Goal: Task Accomplishment & Management: Manage account settings

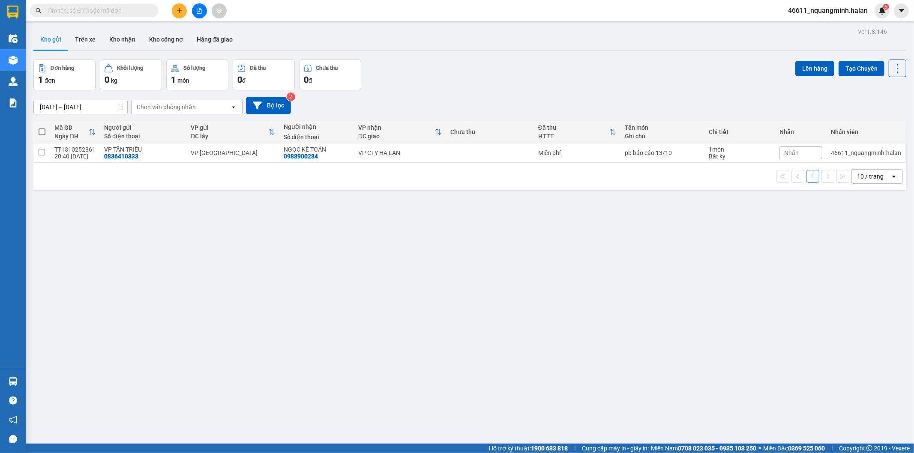
click at [238, 258] on div "ver 1.8.146 Kho gửi Trên xe Kho nhận Kho công nợ Hàng đã giao Đơn hàng 1 đơn Kh…" at bounding box center [470, 252] width 880 height 453
drag, startPoint x: 179, startPoint y: 323, endPoint x: 198, endPoint y: 370, distance: 50.5
click at [183, 336] on div "ver 1.8.146 Kho gửi Trên xe Kho nhận Kho công nợ Hàng đã giao Đơn hàng 1 đơn Kh…" at bounding box center [470, 252] width 880 height 453
drag, startPoint x: 198, startPoint y: 324, endPoint x: 157, endPoint y: 346, distance: 45.6
click at [192, 326] on div "ver 1.8.146 Kho gửi Trên xe Kho nhận Kho công nợ Hàng đã giao Đơn hàng 1 đơn Kh…" at bounding box center [470, 252] width 880 height 453
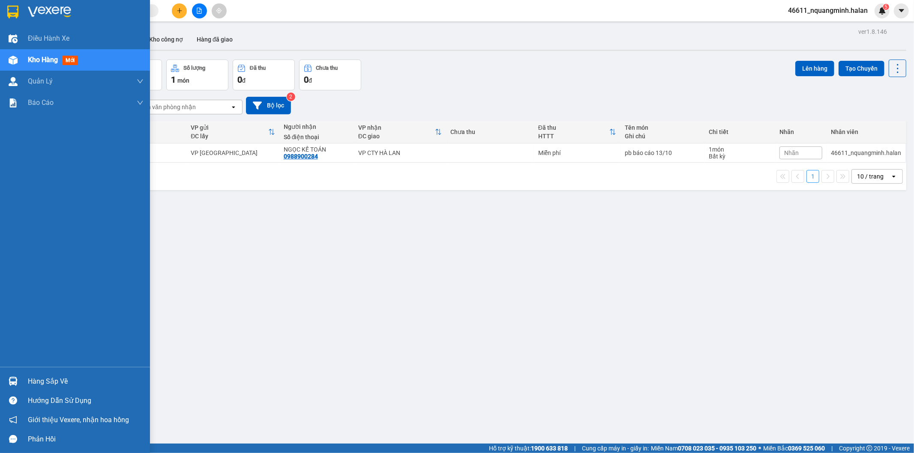
click at [13, 378] on img at bounding box center [13, 381] width 9 height 9
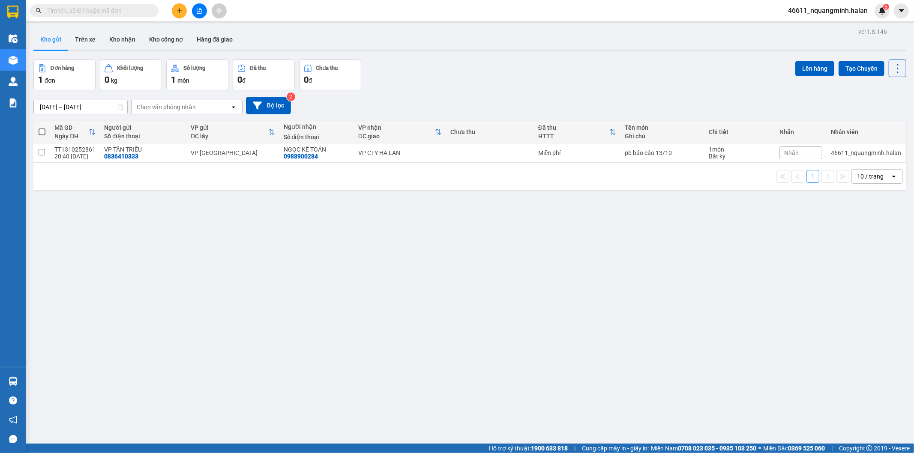
click at [250, 280] on section "Kết quả tìm kiếm ( 0 ) Bộ lọc No Data 46611_nquangminh.halan 5 Điều hành xe Kho…" at bounding box center [457, 226] width 914 height 453
drag, startPoint x: 130, startPoint y: 297, endPoint x: 120, endPoint y: 301, distance: 11.1
click at [130, 297] on div "ver 1.8.146 Kho gửi Trên xe Kho nhận Kho công nợ Hàng đã giao Đơn hàng 1 đơn Kh…" at bounding box center [470, 252] width 880 height 453
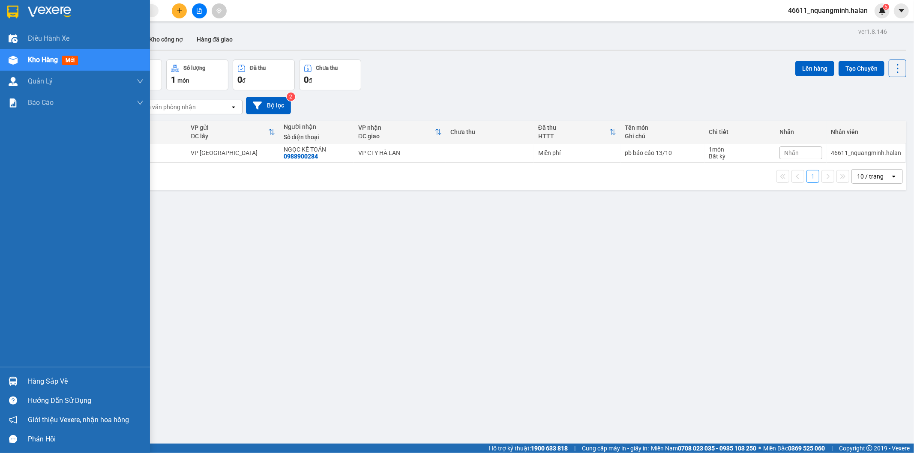
click at [18, 374] on div "Hàng sắp về" at bounding box center [75, 381] width 150 height 19
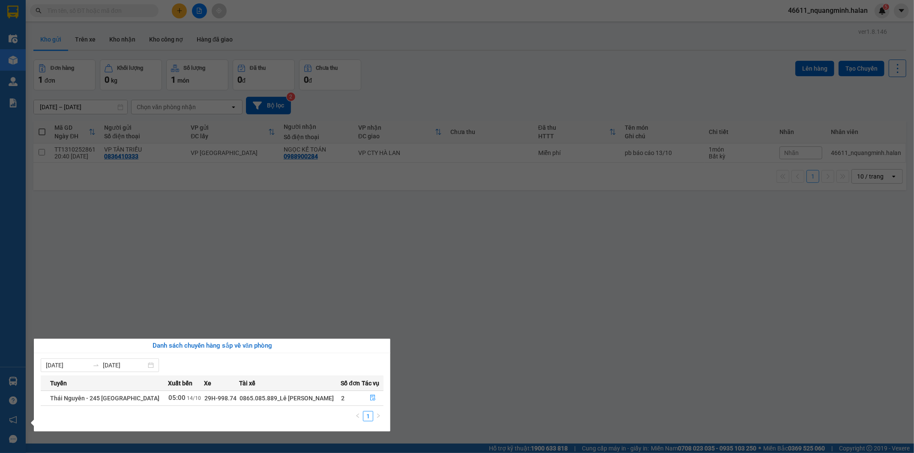
click at [279, 240] on section "Kết quả tìm kiếm ( 0 ) Bộ lọc No Data 46611_nquangminh.halan 5 Điều hành xe Kho…" at bounding box center [457, 226] width 914 height 453
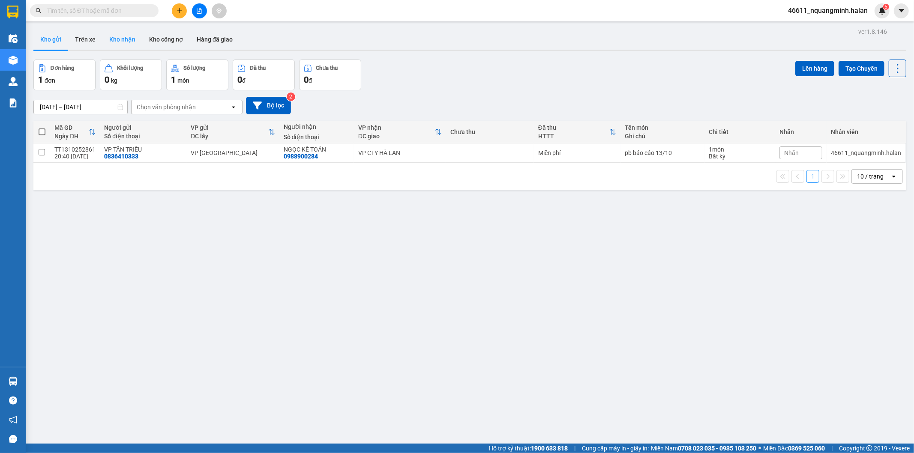
click at [106, 47] on button "Kho nhận" at bounding box center [122, 39] width 40 height 21
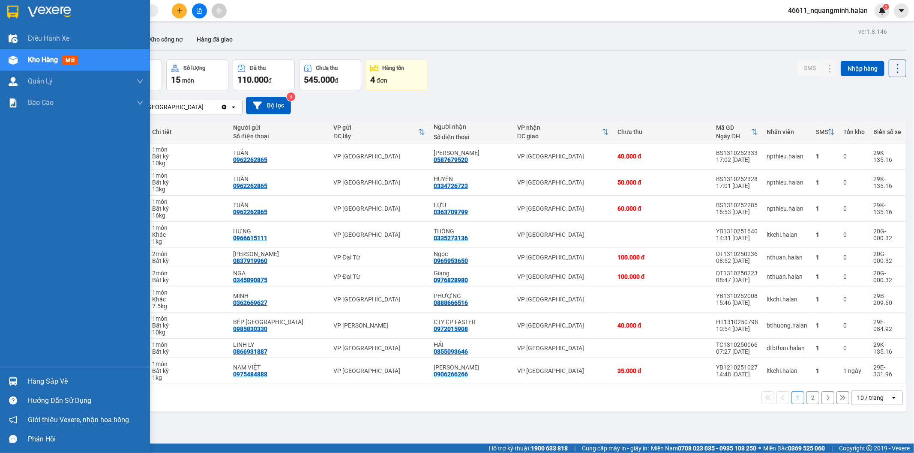
click at [30, 384] on div "Hàng sắp về" at bounding box center [86, 381] width 116 height 13
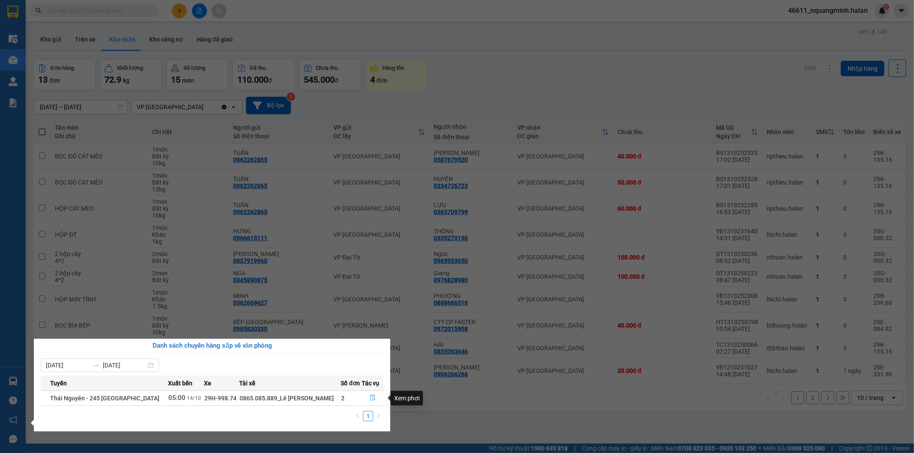
drag, startPoint x: 369, startPoint y: 399, endPoint x: 392, endPoint y: 400, distance: 23.6
click at [370, 399] on icon "file-done" at bounding box center [373, 398] width 6 height 6
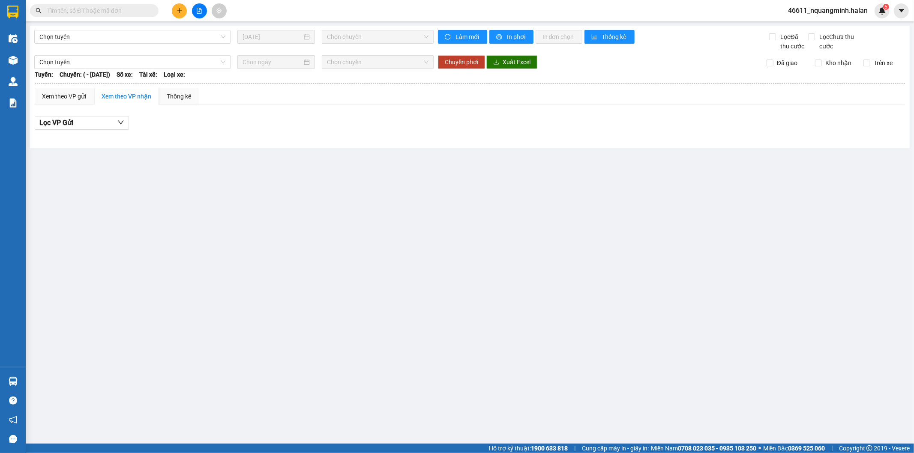
click at [480, 404] on main "Chọn tuyến 13/10/2025 Chọn chuyến Làm mới In phơi In đơn chọn Thống kê Lọc Đã t…" at bounding box center [457, 222] width 914 height 444
click at [406, 370] on main "Chọn tuyến 13/10/2025 Chọn chuyến Làm mới In phơi In đơn chọn Thống kê Lọc Đã t…" at bounding box center [457, 222] width 914 height 444
type input "[DATE]"
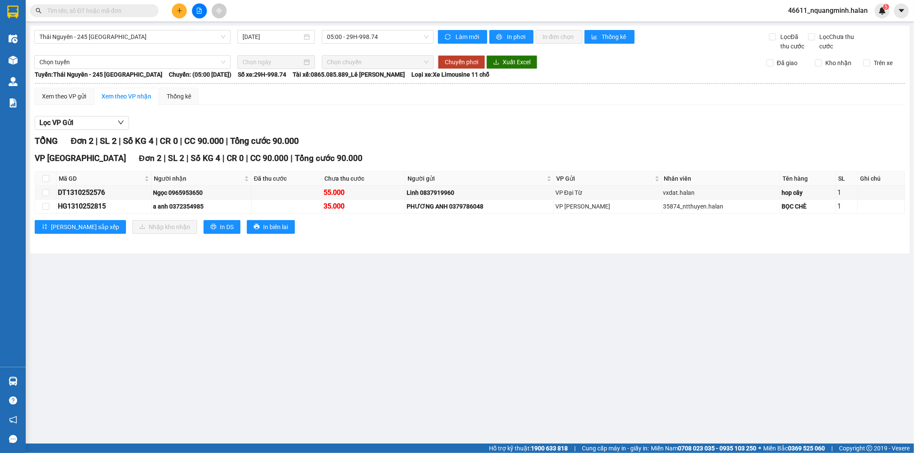
click at [406, 362] on main "Thái Nguyên - 245 Quang Trung 14/10/2025 05:00 - 29H-998.74 Làm mới In phơi In …" at bounding box center [457, 222] width 914 height 444
drag, startPoint x: 123, startPoint y: 194, endPoint x: 57, endPoint y: 195, distance: 66.9
click at [57, 195] on td "DT1310252576" at bounding box center [104, 193] width 95 height 14
copy div "DT1310252576"
click at [45, 177] on input "checkbox" at bounding box center [45, 178] width 7 height 7
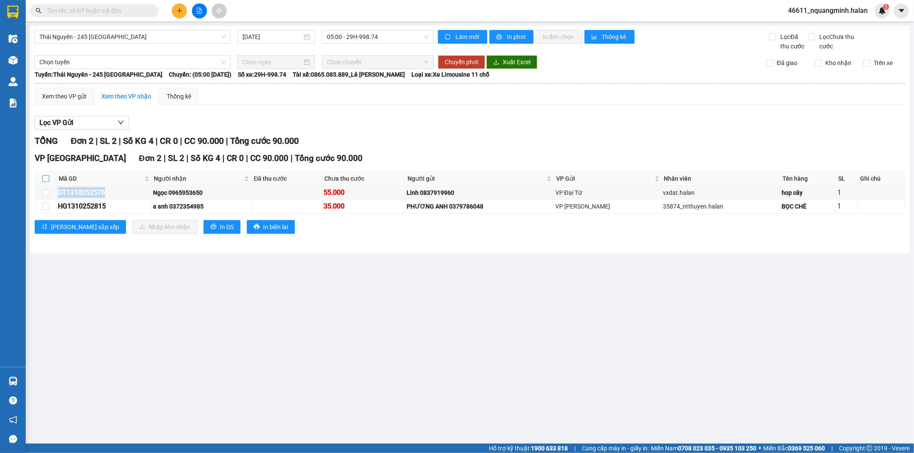
checkbox input "true"
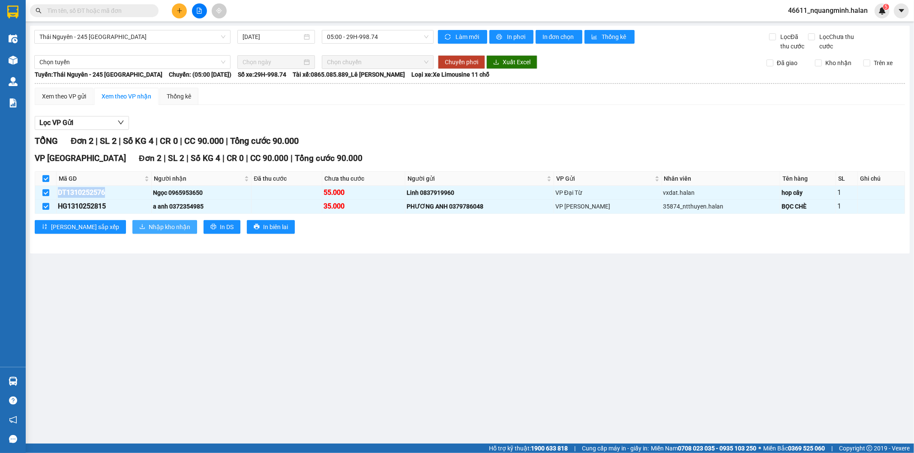
click at [132, 221] on button "Nhập kho nhận" at bounding box center [164, 227] width 65 height 14
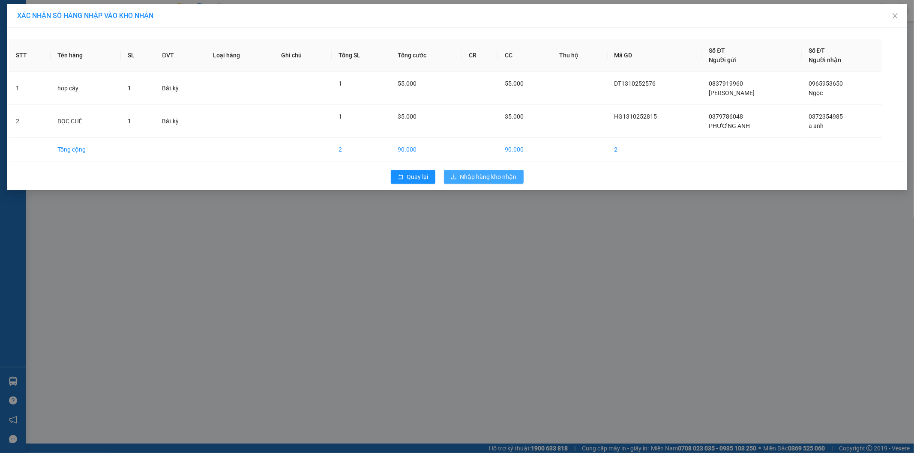
click at [495, 183] on button "Nhập hàng kho nhận" at bounding box center [484, 177] width 80 height 14
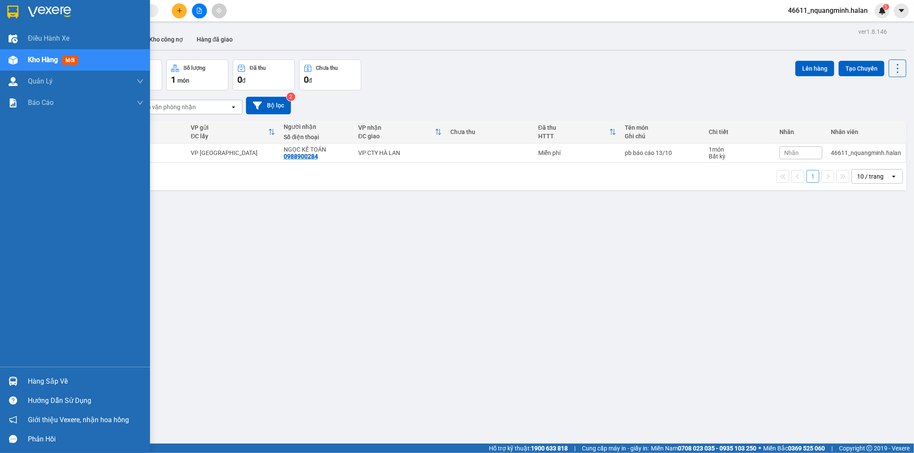
click at [9, 380] on img at bounding box center [13, 381] width 9 height 9
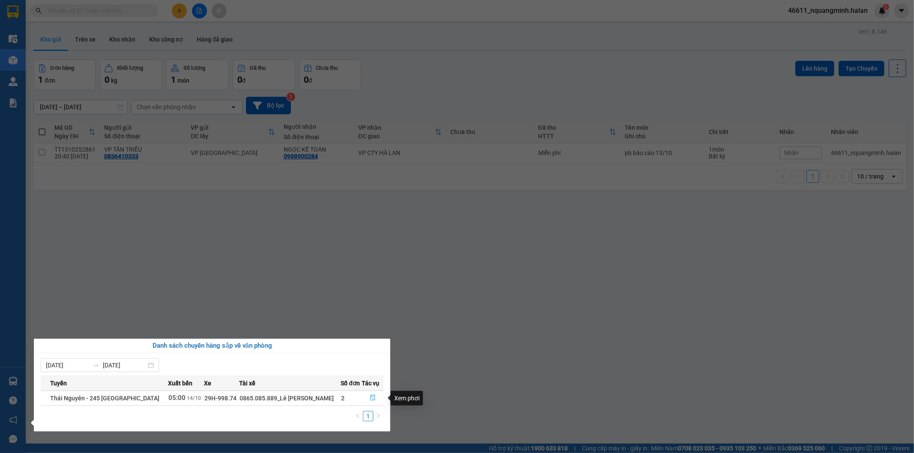
click at [370, 400] on icon "file-done" at bounding box center [373, 398] width 6 height 6
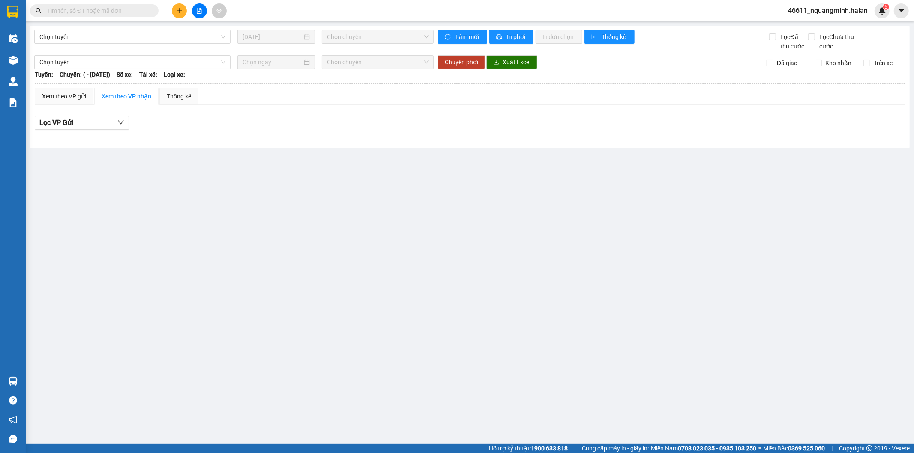
click at [585, 311] on main "Chọn tuyến 13/10/2025 Chọn chuyến Làm mới In phơi In đơn chọn Thống kê Lọc Đã t…" at bounding box center [457, 222] width 914 height 444
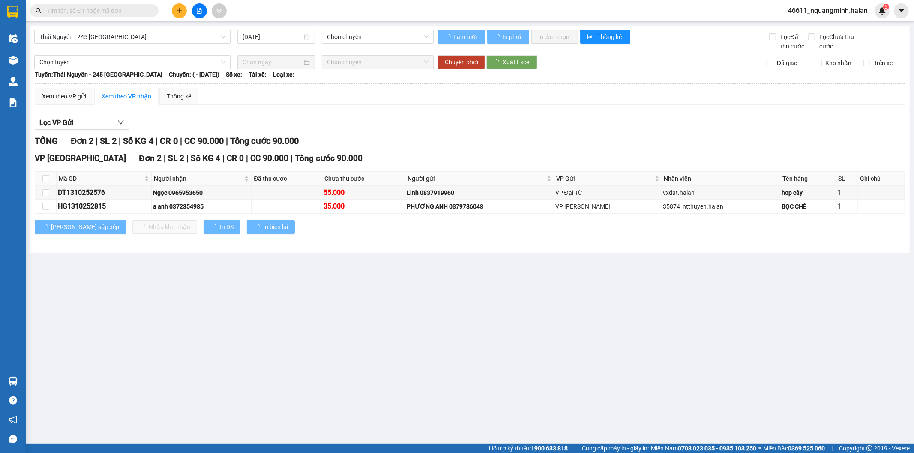
type input "[DATE]"
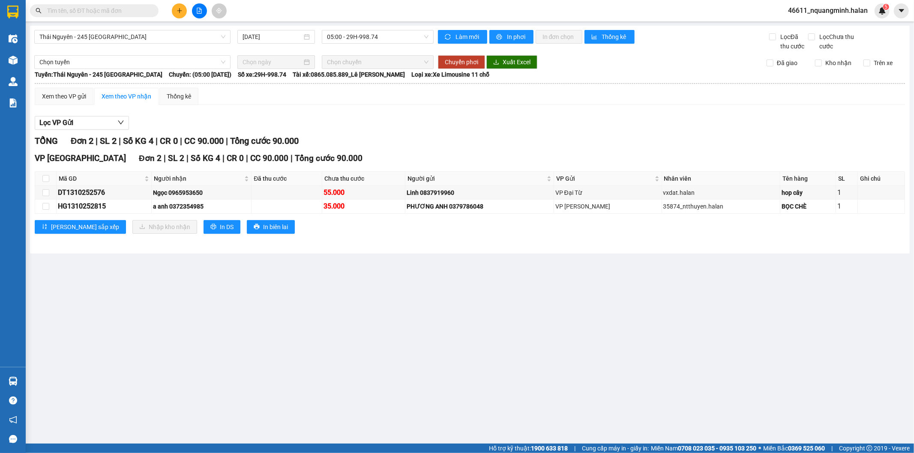
click at [267, 265] on main "Thái Nguyên - 245 Quang Trung 14/10/2025 05:00 - 29H-998.74 Làm mới In phơi In …" at bounding box center [457, 222] width 914 height 444
drag, startPoint x: 256, startPoint y: 330, endPoint x: 177, endPoint y: 333, distance: 79.4
click at [255, 330] on main "Thái Nguyên - 245 Quang Trung 14/10/2025 05:00 - 29H-998.74 Làm mới In phơi In …" at bounding box center [457, 222] width 914 height 444
drag, startPoint x: 117, startPoint y: 354, endPoint x: 1, endPoint y: 375, distance: 117.5
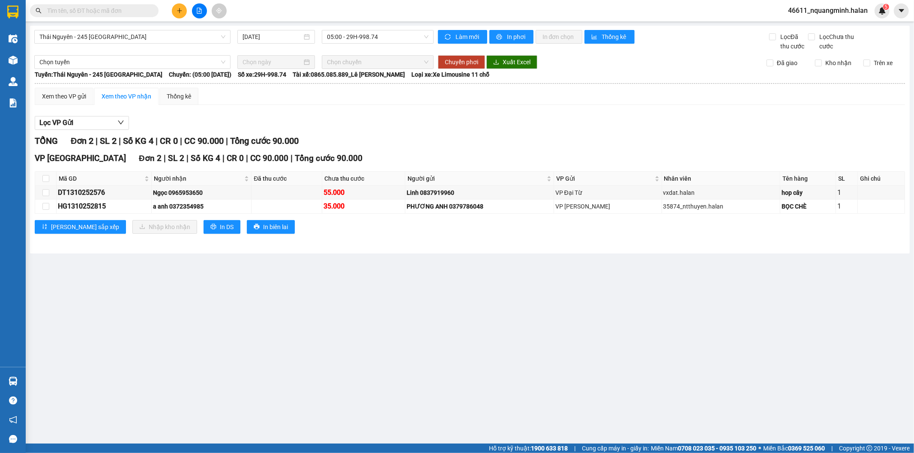
click at [116, 355] on main "Thái Nguyên - 245 Quang Trung 14/10/2025 05:00 - 29H-998.74 Làm mới In phơi In …" at bounding box center [457, 222] width 914 height 444
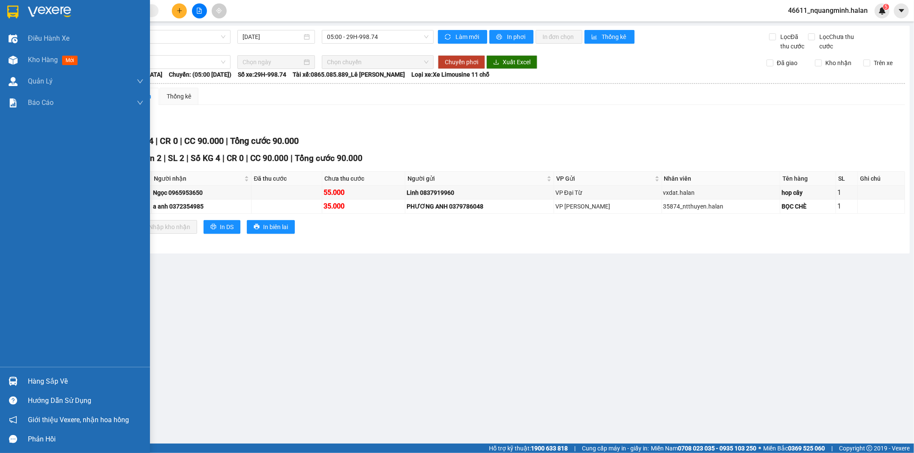
click at [2, 381] on div "Hàng sắp về" at bounding box center [75, 381] width 150 height 19
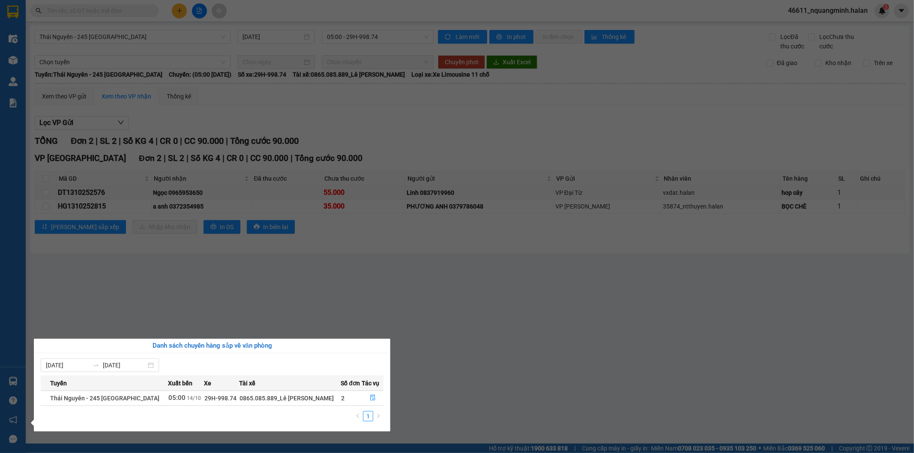
click at [287, 294] on section "Kết quả tìm kiếm ( 0 ) Bộ lọc No Data 46611_nquangminh.halan 5 Điều hành xe Kho…" at bounding box center [457, 226] width 914 height 453
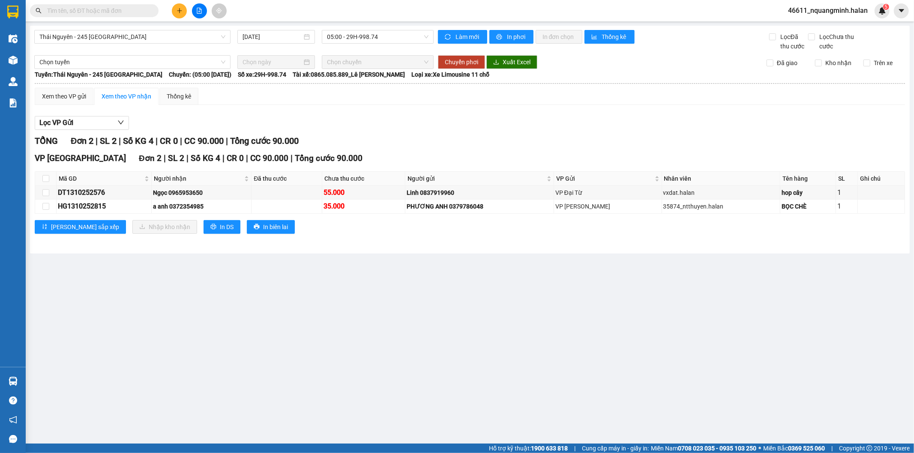
click at [195, 273] on main "Thái Nguyên - 245 Quang Trung 14/10/2025 05:00 - 29H-998.74 Làm mới In phơi In …" at bounding box center [457, 222] width 914 height 444
click at [129, 285] on main "Thái Nguyên - 245 Quang Trung 14/10/2025 05:00 - 29H-998.74 Làm mới In phơi In …" at bounding box center [457, 222] width 914 height 444
click at [133, 290] on main "Thái Nguyên - 245 Quang Trung 14/10/2025 05:00 - 29H-998.74 Làm mới In phơi In …" at bounding box center [457, 222] width 914 height 444
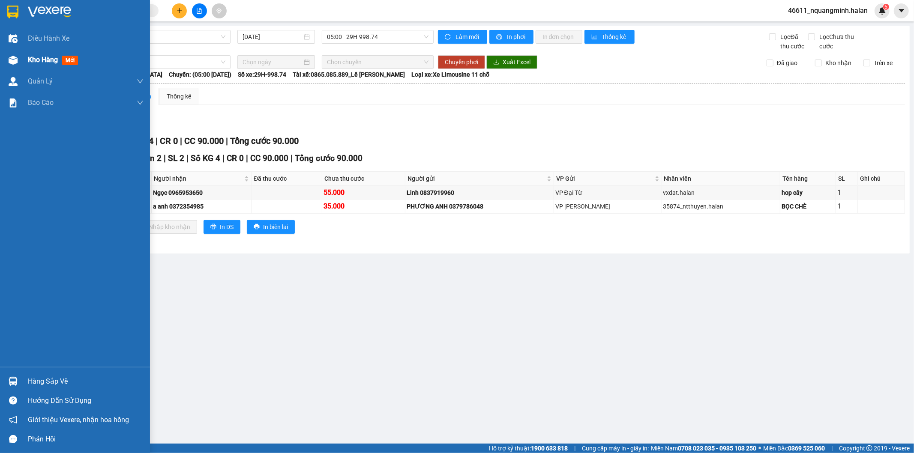
click at [20, 57] on div at bounding box center [13, 60] width 15 height 15
click at [18, 57] on div at bounding box center [13, 60] width 15 height 15
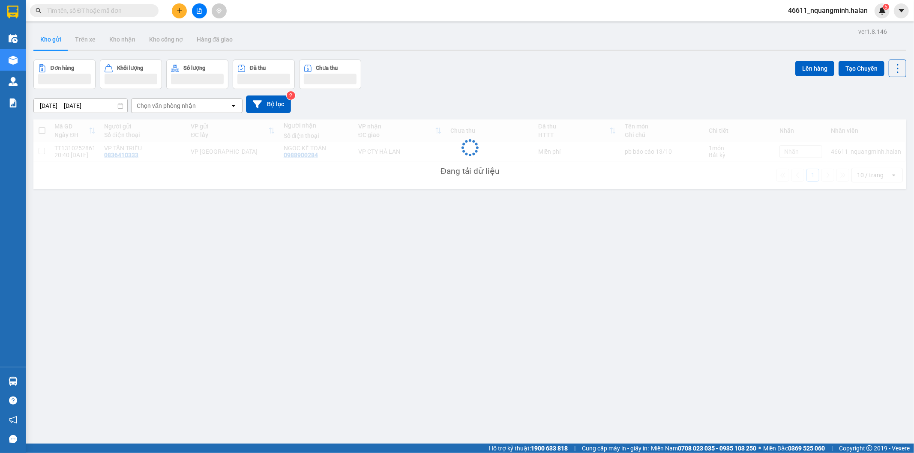
click at [516, 59] on div "ver 1.8.146 Kho gửi Trên xe Kho nhận Kho công nợ Hàng đã giao Đơn hàng Khối lượ…" at bounding box center [470, 252] width 880 height 453
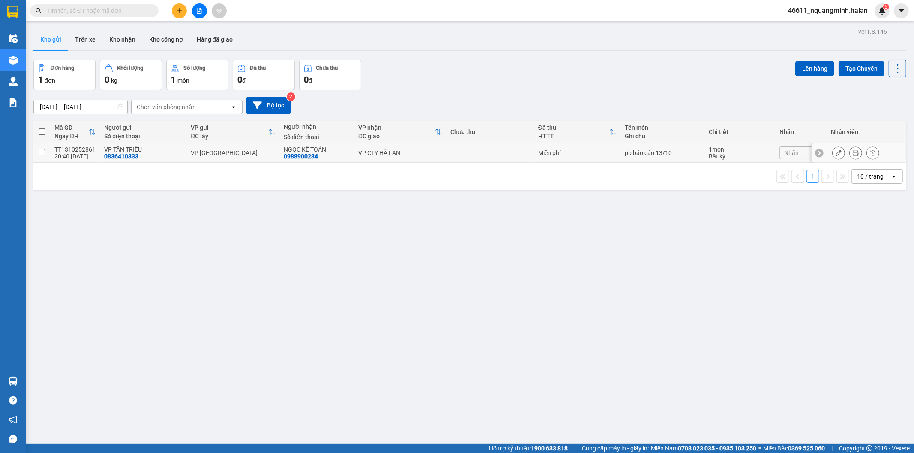
click at [438, 154] on td "VP CTY HÀ LAN" at bounding box center [400, 153] width 92 height 19
checkbox input "true"
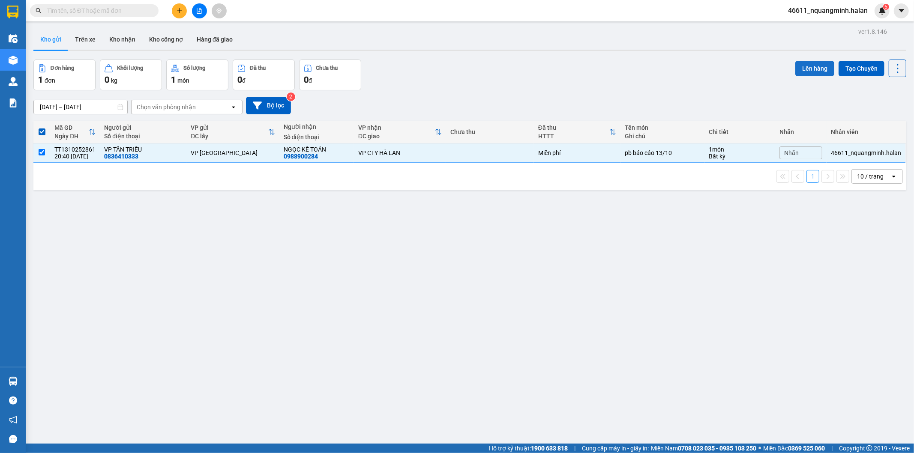
drag, startPoint x: 808, startPoint y: 63, endPoint x: 803, endPoint y: 65, distance: 5.2
click at [806, 63] on button "Lên hàng" at bounding box center [815, 68] width 39 height 15
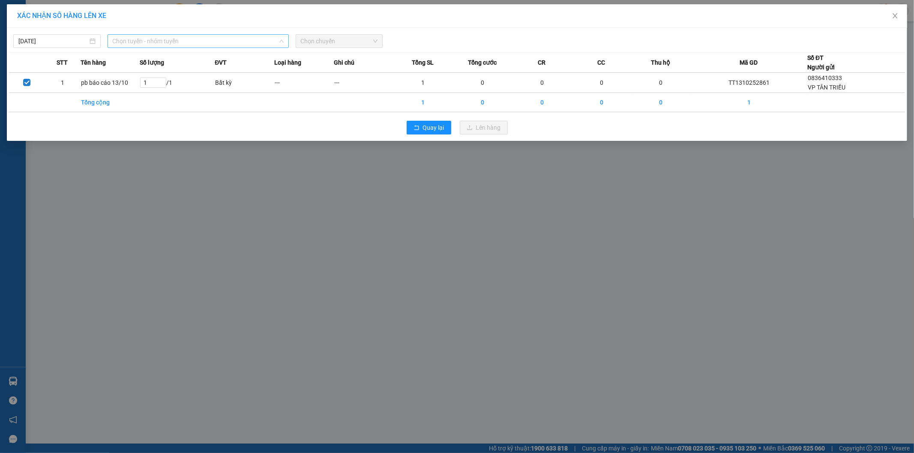
click at [237, 34] on div "Chọn tuyến - nhóm tuyến" at bounding box center [198, 41] width 181 height 14
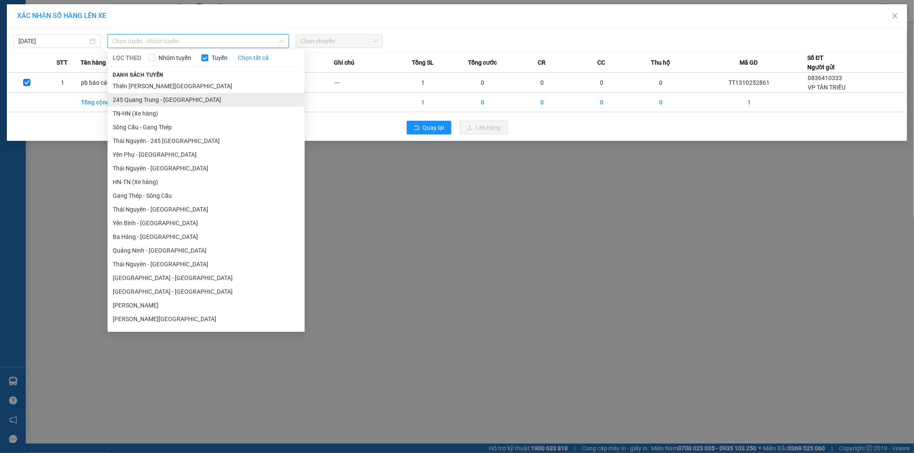
click at [153, 103] on li "245 Quang Trung - Thái Nguyên" at bounding box center [206, 100] width 197 height 14
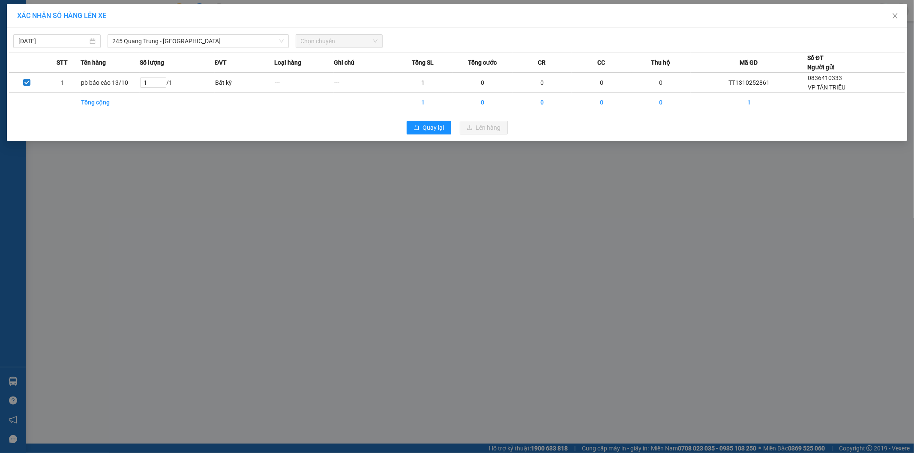
click at [335, 33] on div "14/10/2025 245 Quang Trung - Thái Nguyên LỌC THEO Nhóm tuyến Tuyến Chọn tất cả …" at bounding box center [457, 39] width 896 height 18
click at [333, 38] on span "Chọn chuyến" at bounding box center [339, 41] width 77 height 13
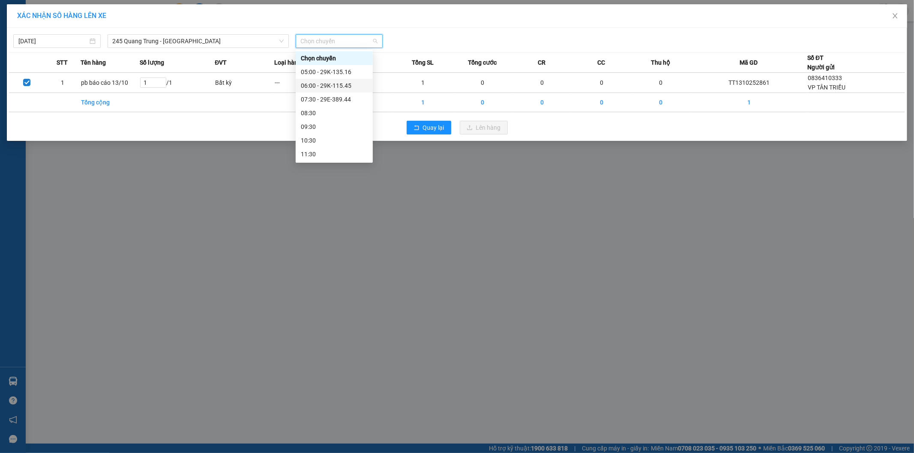
click at [336, 84] on div "06:00 - 29K-115.45" at bounding box center [334, 85] width 67 height 9
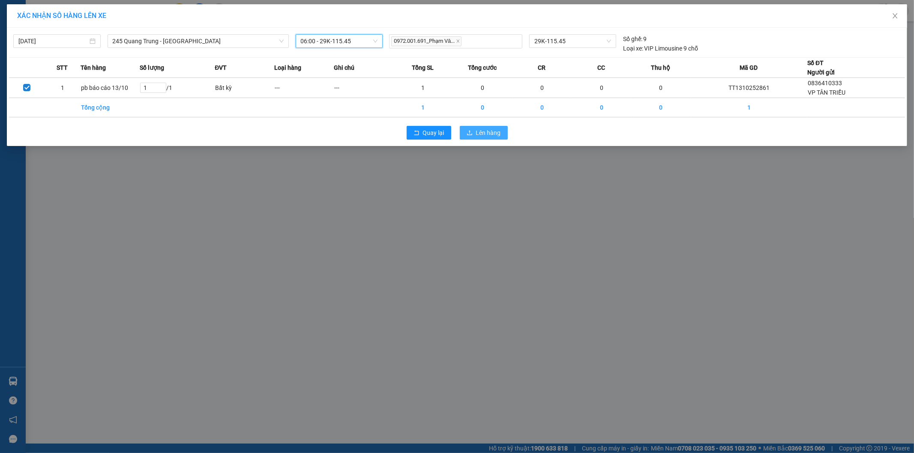
click at [485, 131] on span "Lên hàng" at bounding box center [488, 132] width 25 height 9
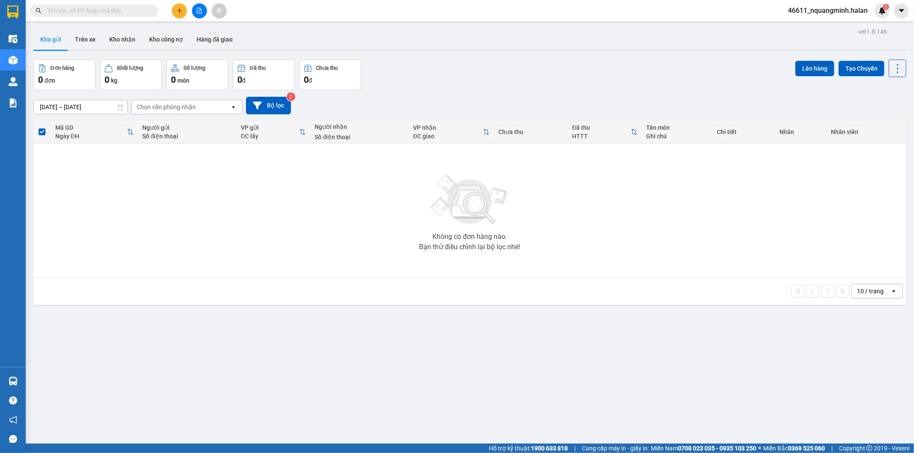
click at [221, 388] on div "ver 1.8.146 Kho gửi Trên xe Kho nhận Kho công nợ Hàng đã giao Đơn hàng 0 đơn Kh…" at bounding box center [470, 252] width 880 height 453
click at [100, 204] on div "Không có đơn hàng nào. Bạn thử điều chỉnh lại bộ lọc nhé!" at bounding box center [470, 210] width 865 height 129
click at [109, 6] on input "text" at bounding box center [97, 10] width 101 height 9
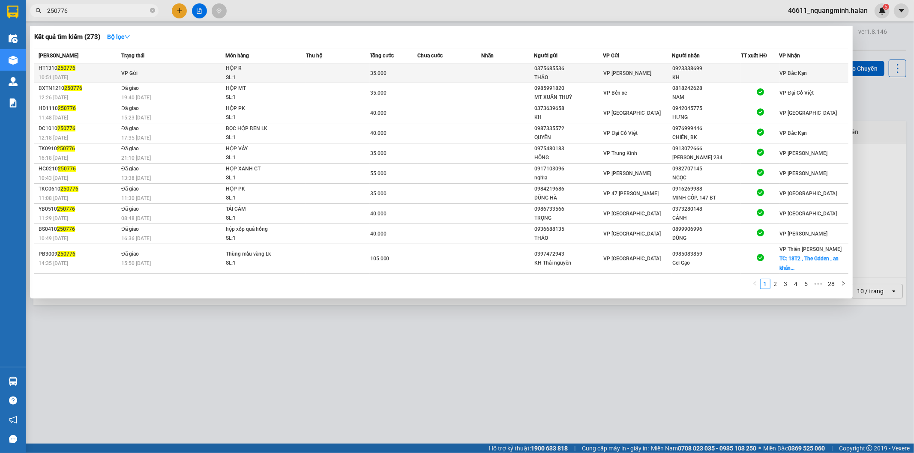
type input "250776"
click at [453, 72] on td at bounding box center [449, 73] width 64 height 20
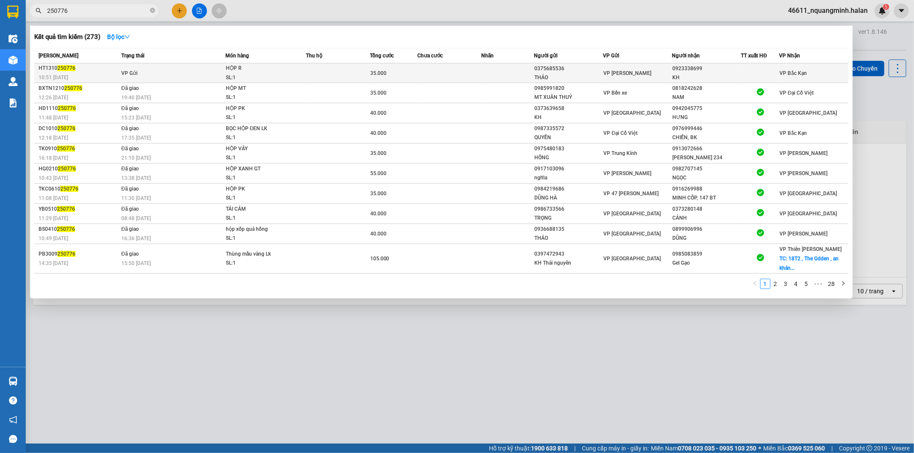
click at [453, 72] on td at bounding box center [449, 73] width 64 height 20
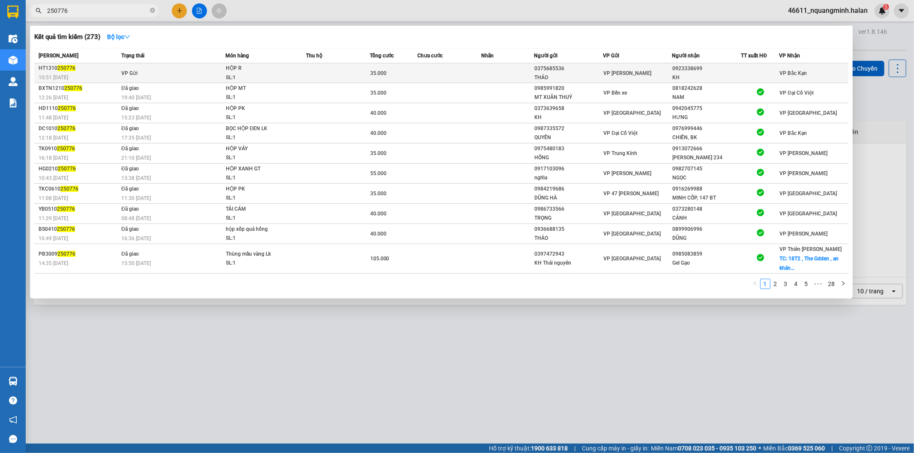
click at [453, 72] on td at bounding box center [449, 73] width 64 height 20
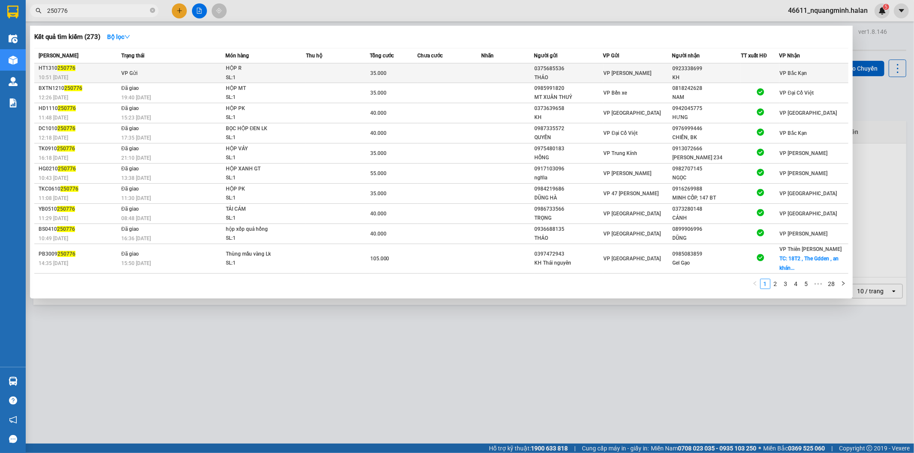
click at [453, 72] on td at bounding box center [449, 73] width 64 height 20
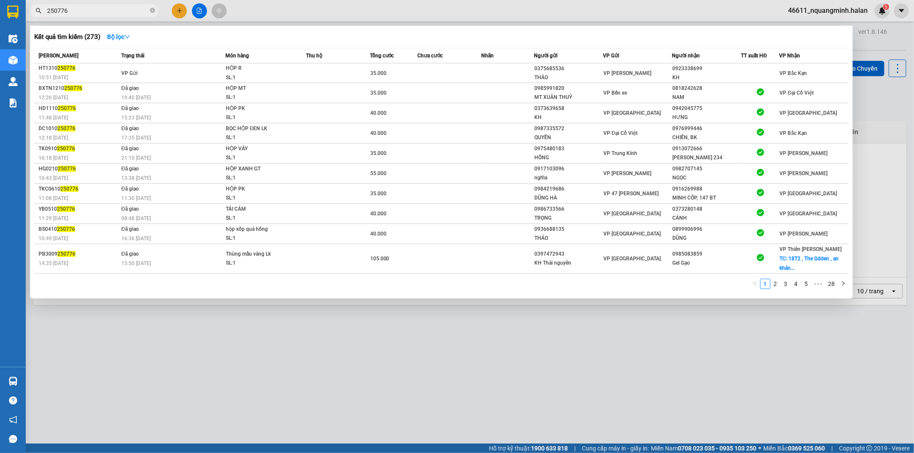
drag, startPoint x: 284, startPoint y: 351, endPoint x: 277, endPoint y: 352, distance: 7.3
click at [284, 351] on div at bounding box center [457, 226] width 914 height 453
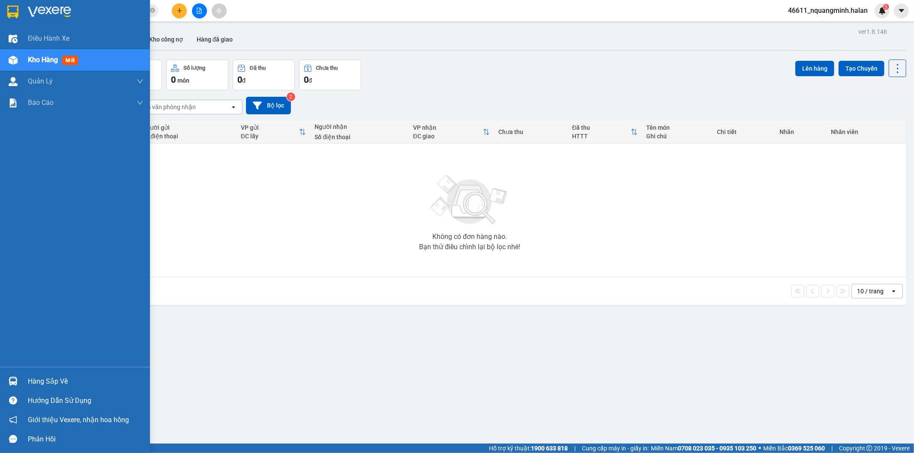
click at [2, 376] on div "Hàng sắp về" at bounding box center [75, 381] width 150 height 19
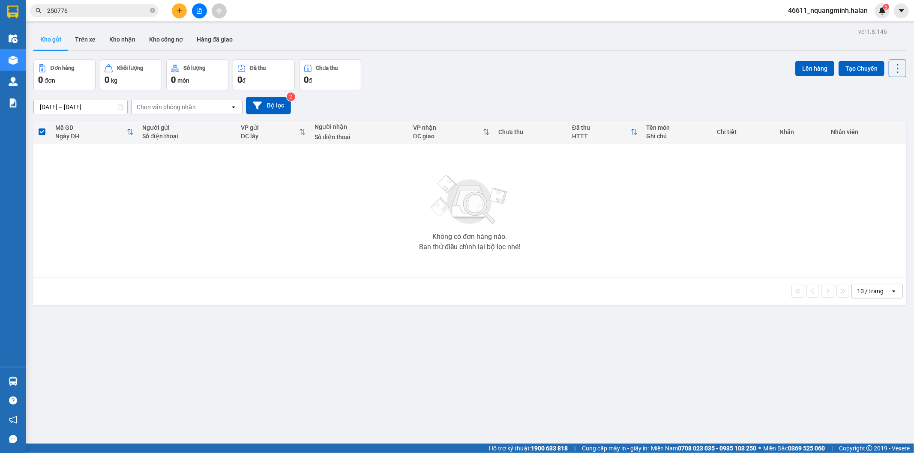
click at [184, 264] on section "Kết quả tìm kiếm ( 273 ) Bộ lọc Mã ĐH Trạng thái Món hàng Thu hộ Tổng cước Chưa…" at bounding box center [457, 226] width 914 height 453
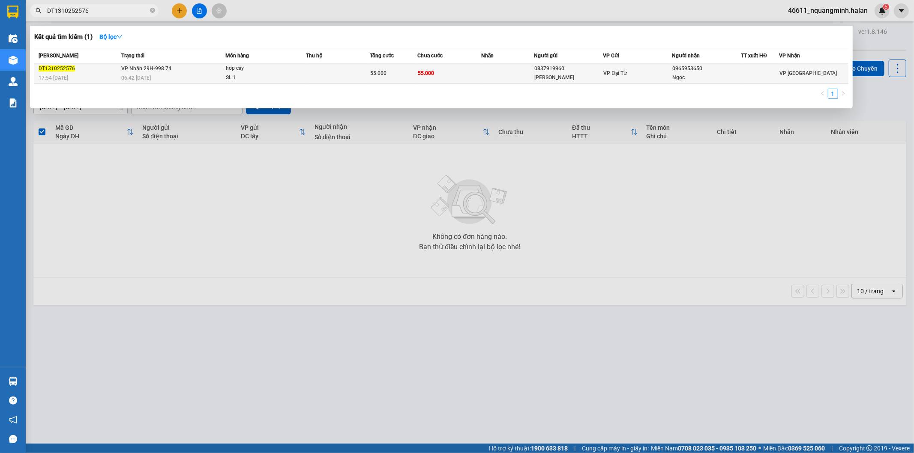
type input "DT1310252576"
click at [359, 72] on td at bounding box center [338, 73] width 64 height 20
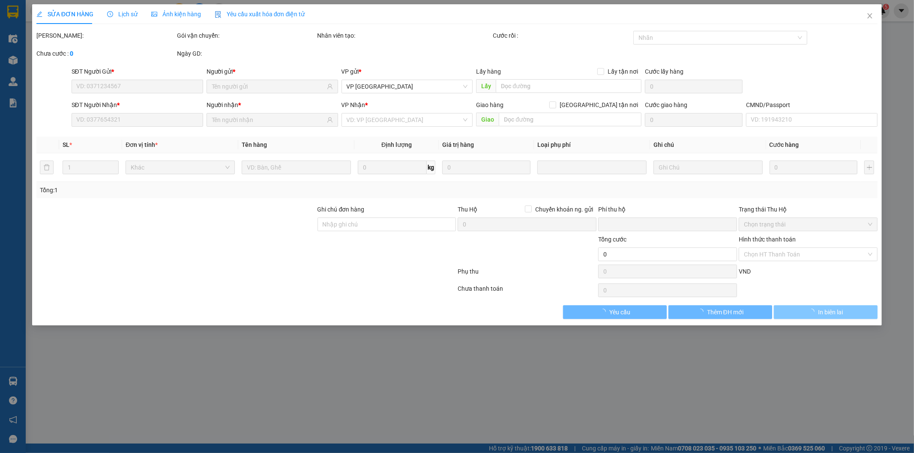
type input "0837919960"
type input "[PERSON_NAME]"
type input "0965953650"
type input "Ngọc"
type input "0"
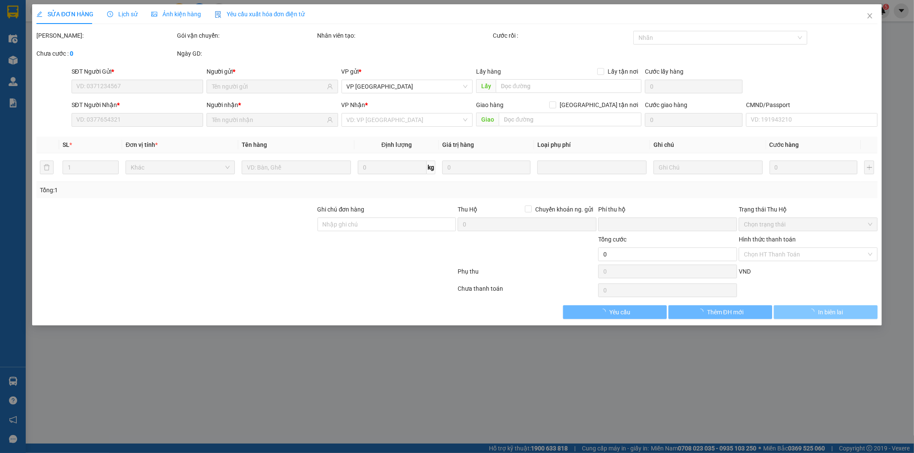
type input "55.000"
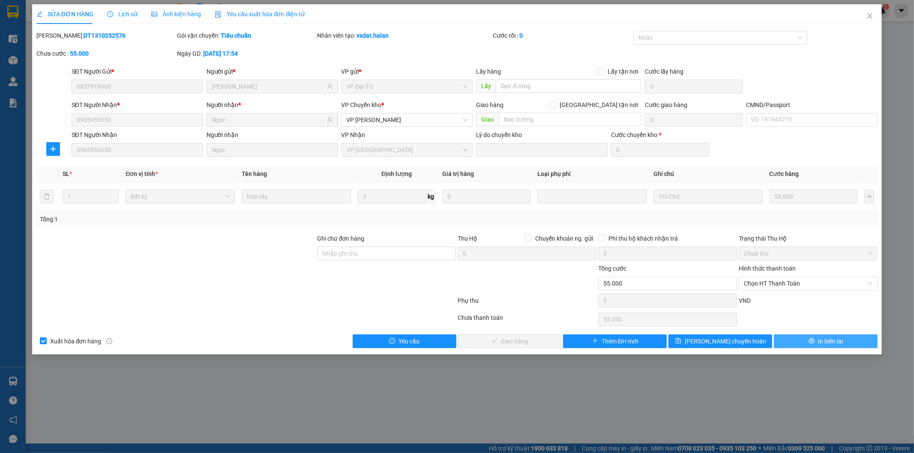
click at [826, 347] on button "In biên lai" at bounding box center [826, 342] width 104 height 14
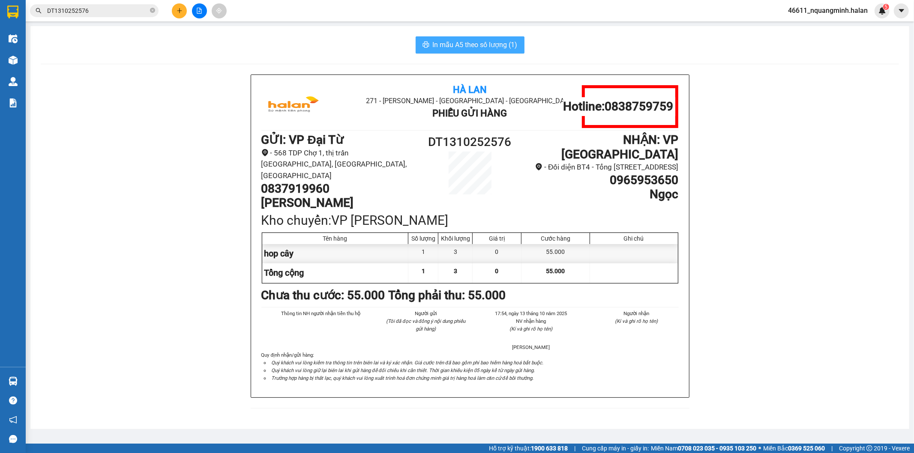
click at [485, 43] on span "In mẫu A5 theo số lượng (1)" at bounding box center [475, 44] width 85 height 11
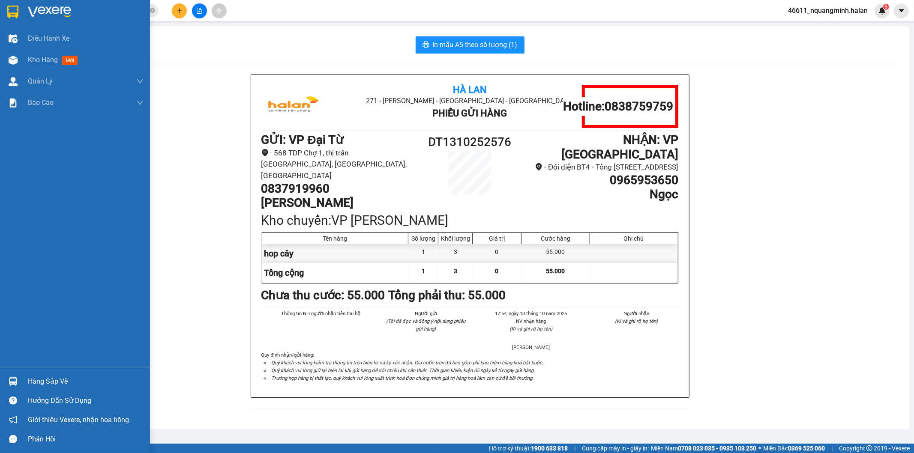
click at [8, 374] on div "Hàng sắp về" at bounding box center [75, 381] width 150 height 19
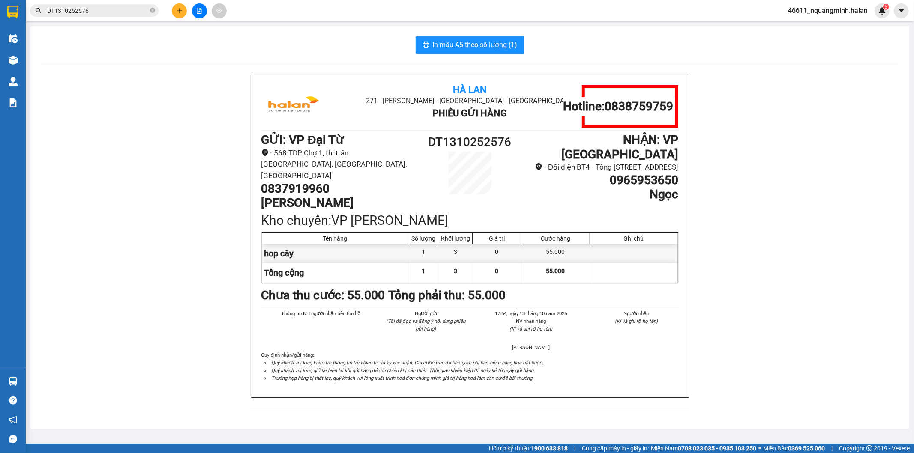
click at [217, 254] on section "Kết quả tìm kiếm ( 1 ) Bộ lọc Mã ĐH Trạng thái Món hàng Thu hộ Tổng cước Chưa c…" at bounding box center [457, 226] width 914 height 453
click at [217, 254] on div "Hà Lan 271 - [GEOGRAPHIC_DATA] - [GEOGRAPHIC_DATA] Long - [GEOGRAPHIC_DATA] Phi…" at bounding box center [470, 247] width 859 height 345
click at [107, 15] on input "DT1310252576" at bounding box center [97, 10] width 101 height 9
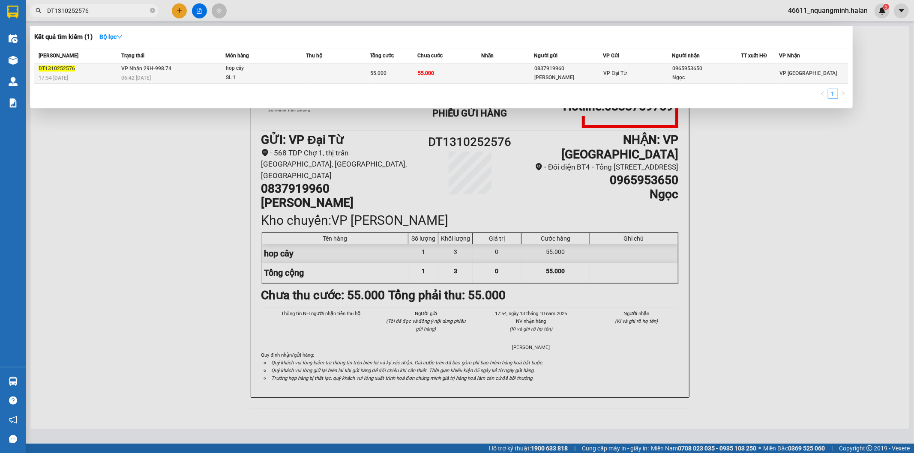
click at [165, 77] on div "06:42 [DATE]" at bounding box center [173, 77] width 104 height 9
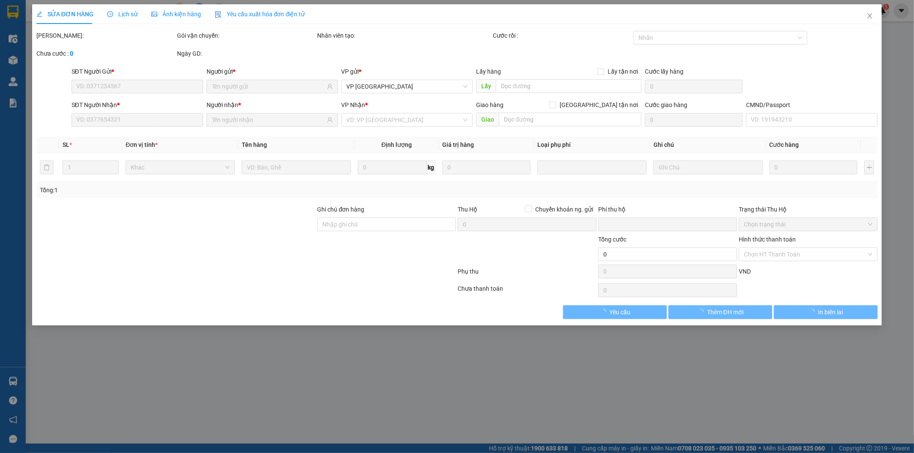
click at [122, 13] on span "Lịch sử" at bounding box center [122, 14] width 30 height 7
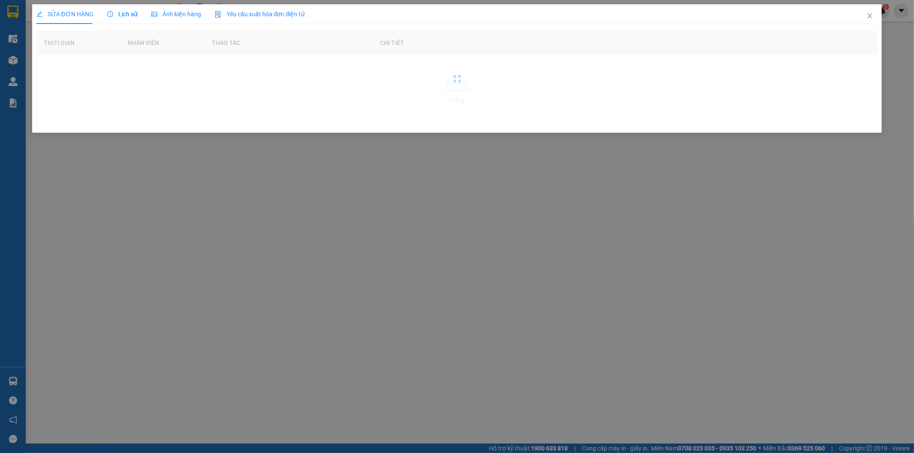
click at [122, 13] on span "Lịch sử" at bounding box center [122, 14] width 30 height 7
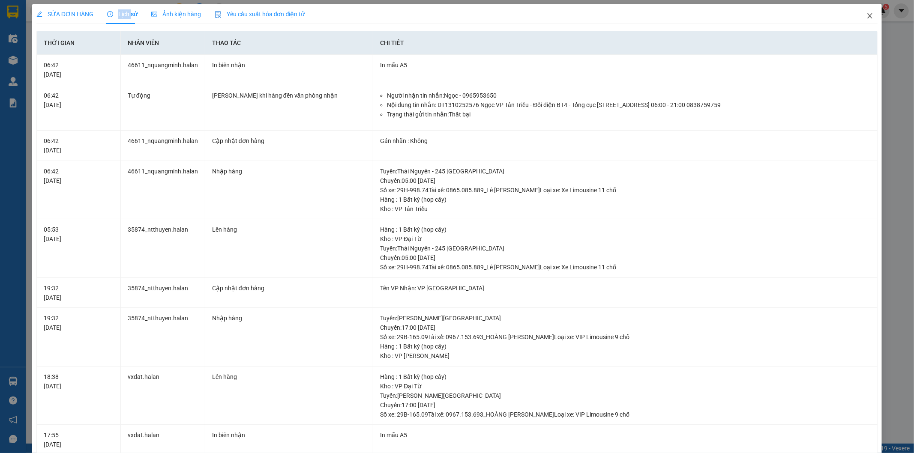
click at [868, 13] on span "Close" at bounding box center [870, 16] width 24 height 24
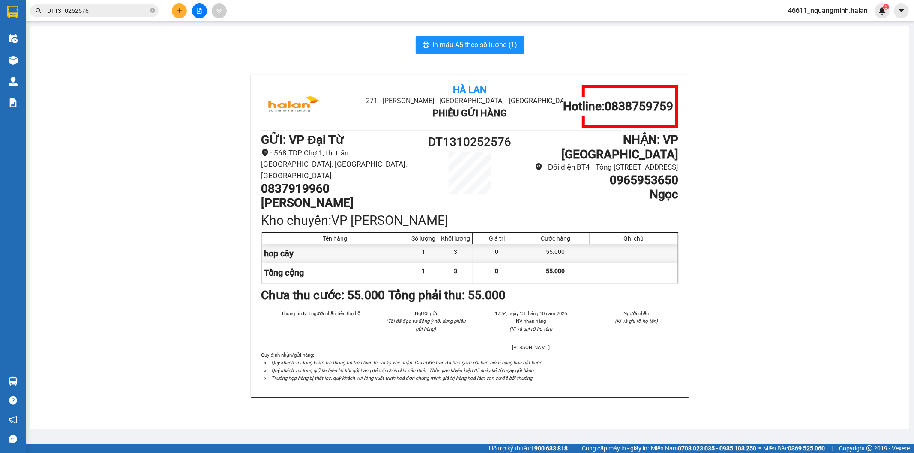
click at [283, 430] on main "In mẫu A5 theo số lượng (1) Hà Lan 271 - [GEOGRAPHIC_DATA] - [GEOGRAPHIC_DATA] …" at bounding box center [457, 222] width 914 height 444
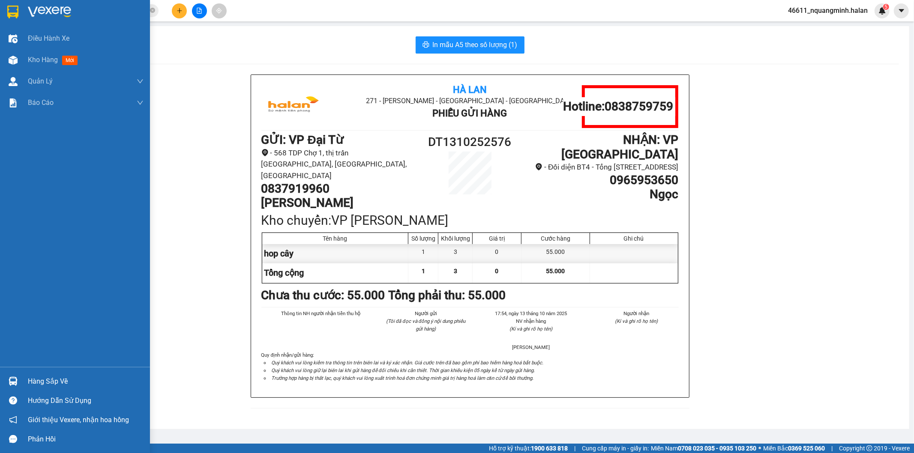
click at [18, 383] on div at bounding box center [13, 381] width 15 height 15
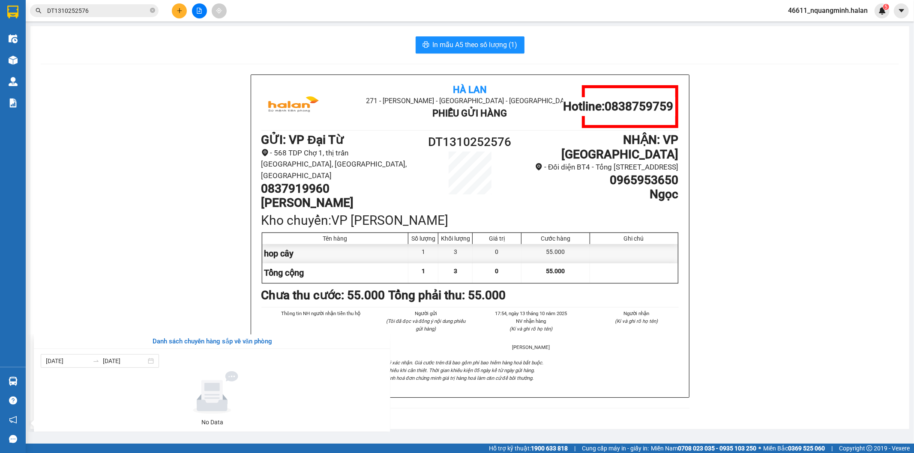
click at [200, 266] on section "Kết quả tìm kiếm ( 1 ) Bộ lọc Mã ĐH Trạng thái Món hàng Thu hộ Tổng cước Chưa c…" at bounding box center [457, 226] width 914 height 453
